Goal: Check status: Check status

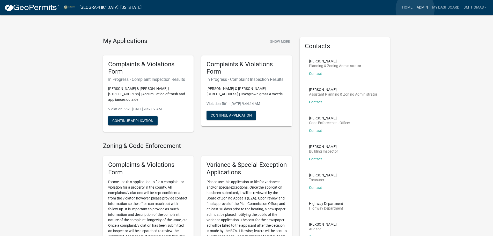
click at [261, 9] on link "Admin" at bounding box center [422, 8] width 16 height 10
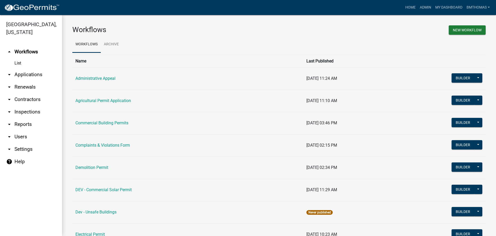
click at [20, 68] on link "arrow_drop_down Applications" at bounding box center [31, 74] width 62 height 12
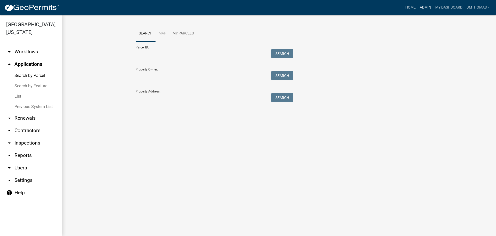
click at [261, 7] on link "Admin" at bounding box center [426, 8] width 16 height 10
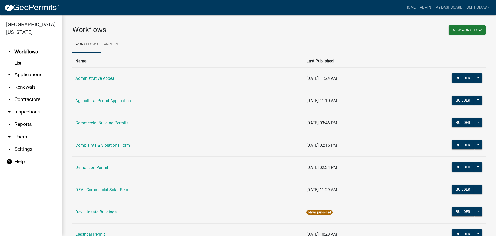
click at [29, 68] on link "arrow_drop_down Applications" at bounding box center [31, 74] width 62 height 12
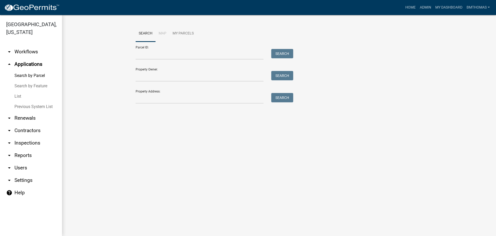
click at [17, 91] on link "List" at bounding box center [31, 96] width 62 height 10
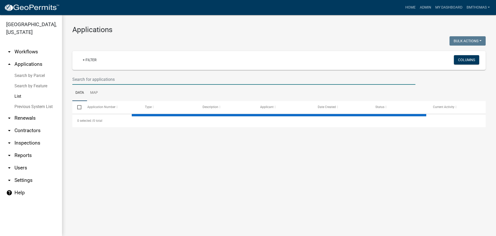
click at [133, 80] on input "text" at bounding box center [243, 79] width 343 height 11
select select "3: 100"
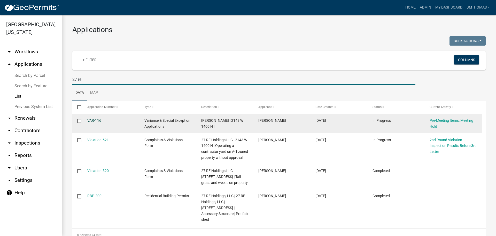
type input "27 re"
click at [99, 120] on link "VAR-116" at bounding box center [94, 120] width 14 height 4
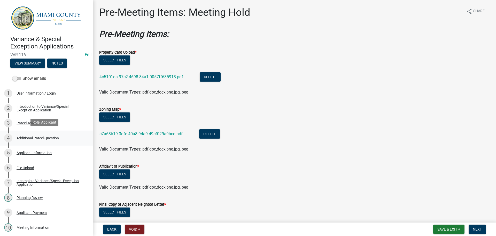
click at [28, 139] on div "4 Additional Parcel Question" at bounding box center [44, 138] width 81 height 8
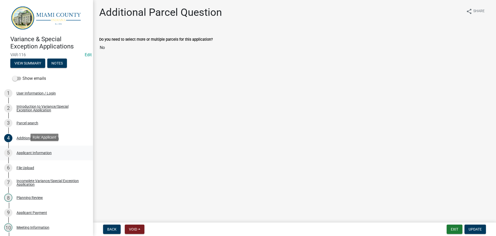
click at [33, 151] on div "Applicant Information" at bounding box center [34, 153] width 35 height 4
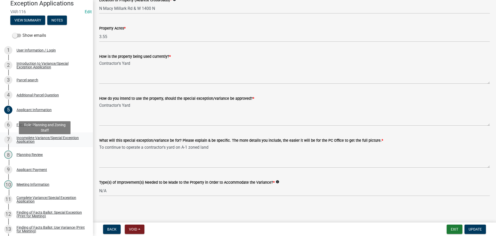
scroll to position [52, 0]
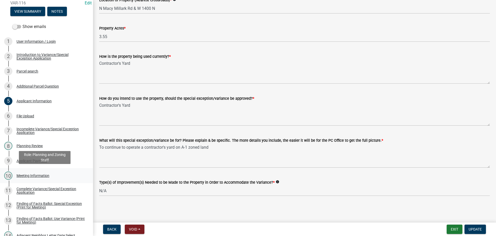
click at [37, 155] on div "Meeting Information" at bounding box center [33, 175] width 33 height 4
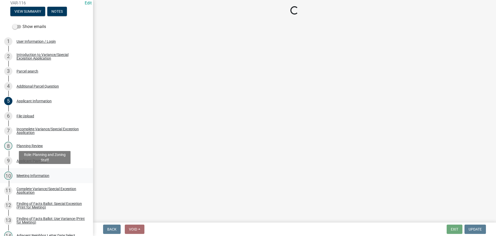
scroll to position [0, 0]
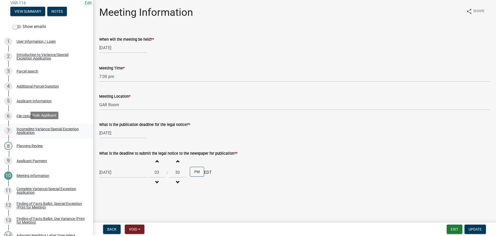
click at [29, 130] on div "Incomplete Variance/Special Exception Application" at bounding box center [51, 130] width 68 height 7
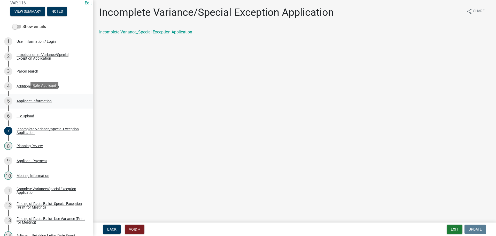
click at [37, 100] on div "Applicant Information" at bounding box center [34, 101] width 35 height 4
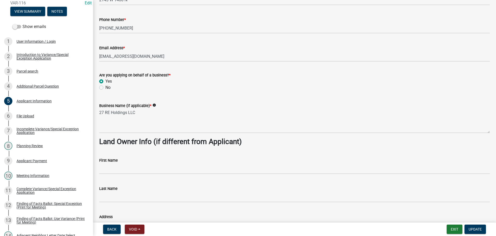
scroll to position [207, 0]
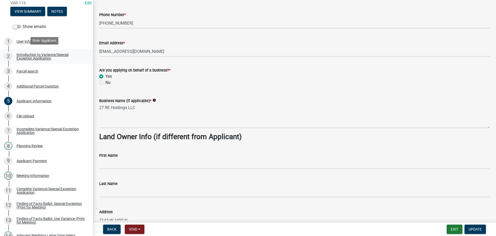
click at [42, 55] on div "Introduction to Variance/Special Exception Application" at bounding box center [51, 56] width 68 height 7
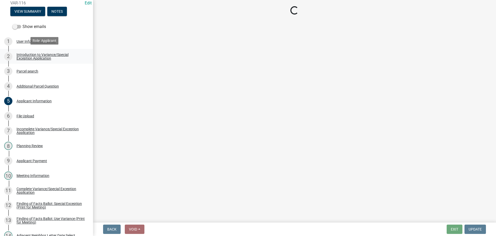
scroll to position [0, 0]
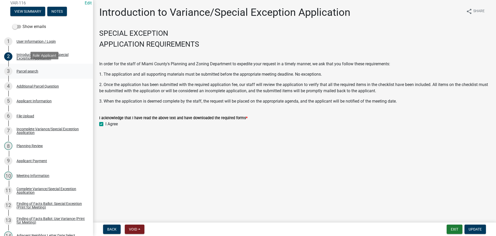
click at [30, 69] on div "Parcel search" at bounding box center [28, 71] width 22 height 4
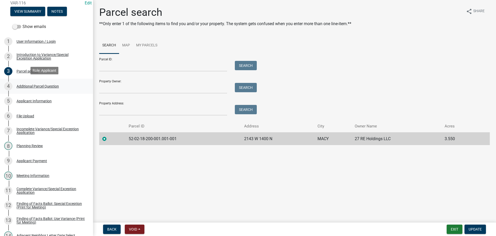
click at [36, 84] on div "Additional Parcel Question" at bounding box center [38, 86] width 42 height 4
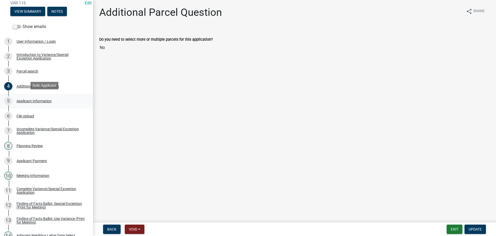
click at [36, 99] on div "Applicant Information" at bounding box center [34, 101] width 35 height 4
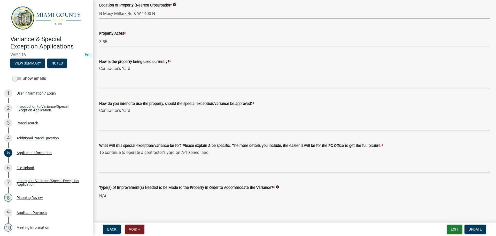
scroll to position [503, 0]
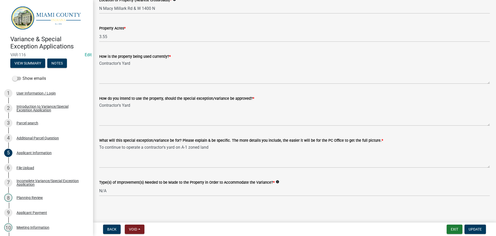
click at [189, 155] on label "Type(s) of Improvement(s) Needed to be Made to the Property in Order to Accommo…" at bounding box center [187, 182] width 176 height 4
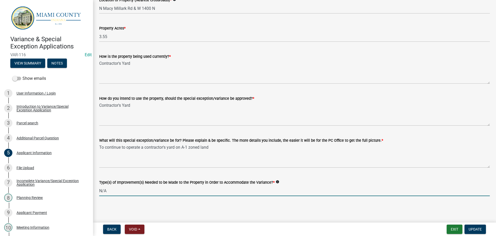
click at [189, 155] on input "N/A" at bounding box center [294, 190] width 391 height 11
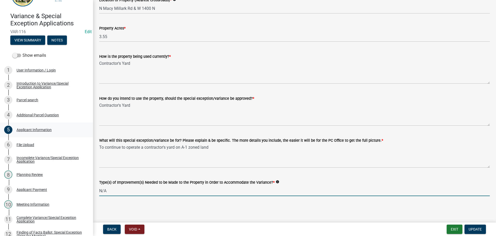
scroll to position [52, 0]
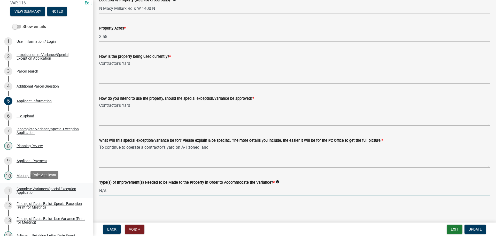
click at [42, 155] on div "Complete Variance/Special Exception Application" at bounding box center [51, 190] width 68 height 7
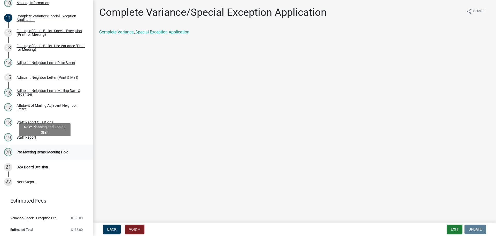
scroll to position [224, 0]
click at [25, 136] on div "Staff Report" at bounding box center [27, 137] width 20 height 4
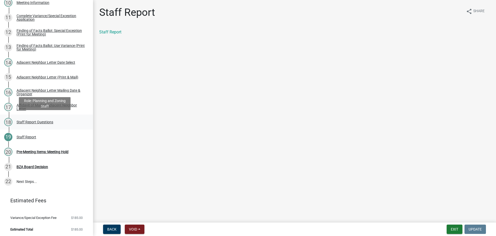
click at [30, 121] on div "Staff Report Questions" at bounding box center [35, 122] width 37 height 4
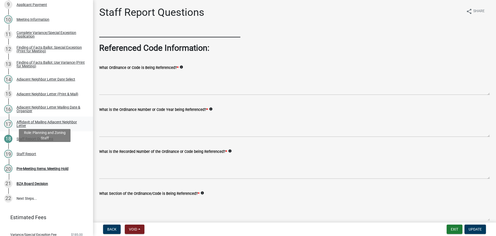
scroll to position [199, 0]
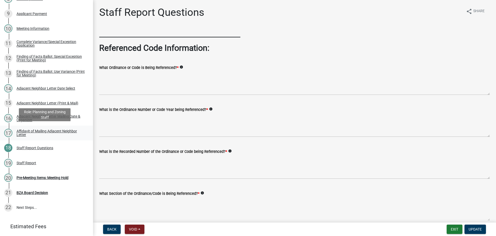
click at [24, 129] on div "Affidavit of Mailing Adjacent Neighbor Letter" at bounding box center [51, 132] width 68 height 7
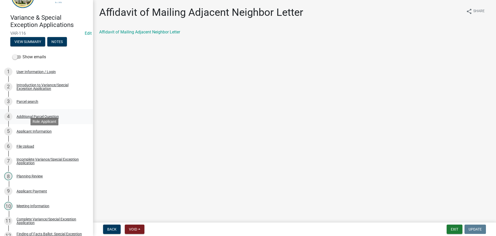
scroll to position [0, 0]
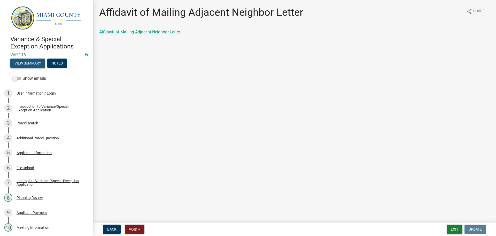
click at [26, 64] on button "View Summary" at bounding box center [27, 62] width 35 height 9
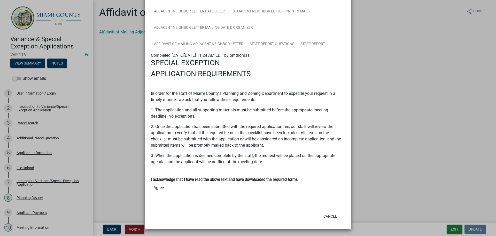
scroll to position [58, 0]
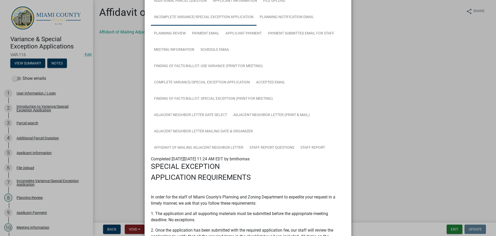
click at [211, 22] on link "Incomplete Variance/Special Exception Application" at bounding box center [204, 17] width 106 height 17
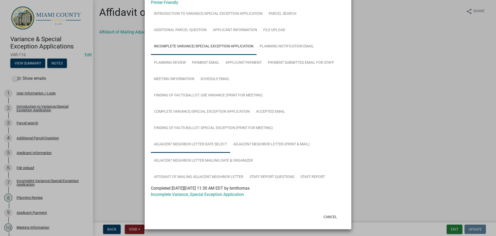
scroll to position [29, 0]
click at [206, 112] on link "Complete Variance/Special Exception Application" at bounding box center [202, 111] width 102 height 17
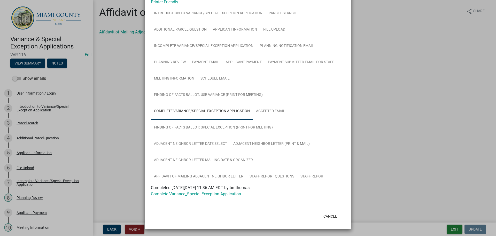
click at [183, 155] on span "Completed [DATE][DATE] 11:36 AM EDT by bmthomas" at bounding box center [200, 187] width 99 height 5
click at [186, 155] on link "Complete Variance_Special Exception Application" at bounding box center [196, 193] width 90 height 5
